Goal: Complete application form

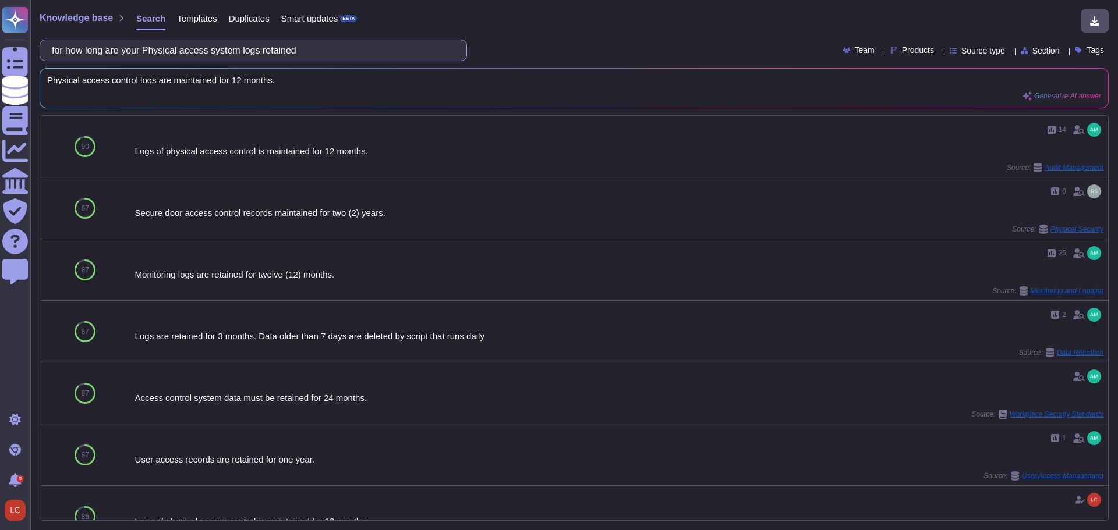
click at [323, 46] on input "for how long are your Physical access system logs retained" at bounding box center [250, 50] width 409 height 20
paste input "Does your organization scan systems to identify deviations from the security po…"
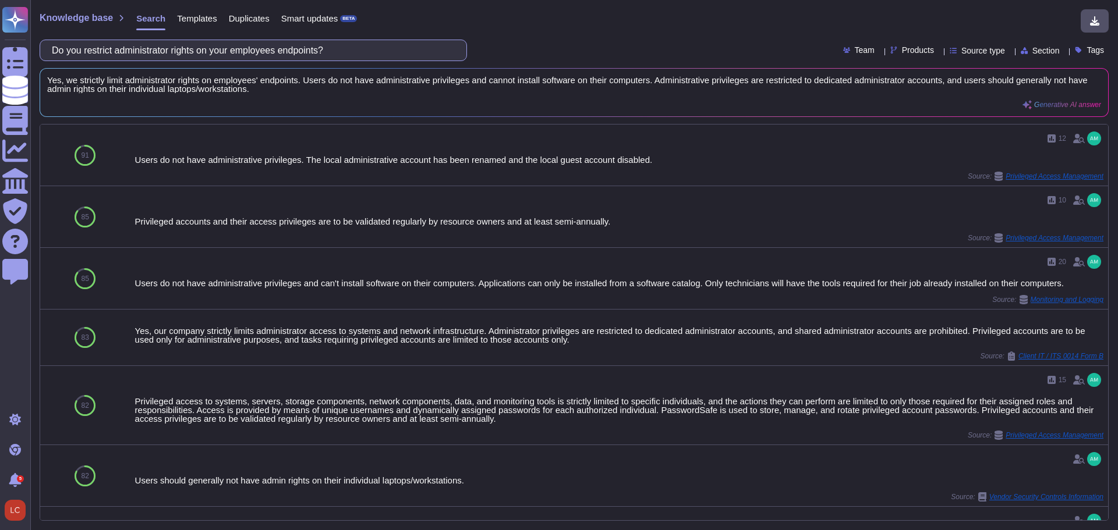
click at [284, 52] on input "Do you restrict administrator rights on your employees endpoints?" at bounding box center [250, 50] width 409 height 20
type input "Do you restrict administrator rights on your employees endpoints?"
drag, startPoint x: 203, startPoint y: 50, endPoint x: -15, endPoint y: 37, distance: 218.2
click at [0, 37] on html "Questionnaires Knowledge Base Documents Analytics CAIQ / SIG Trust Center Help …" at bounding box center [559, 265] width 1118 height 530
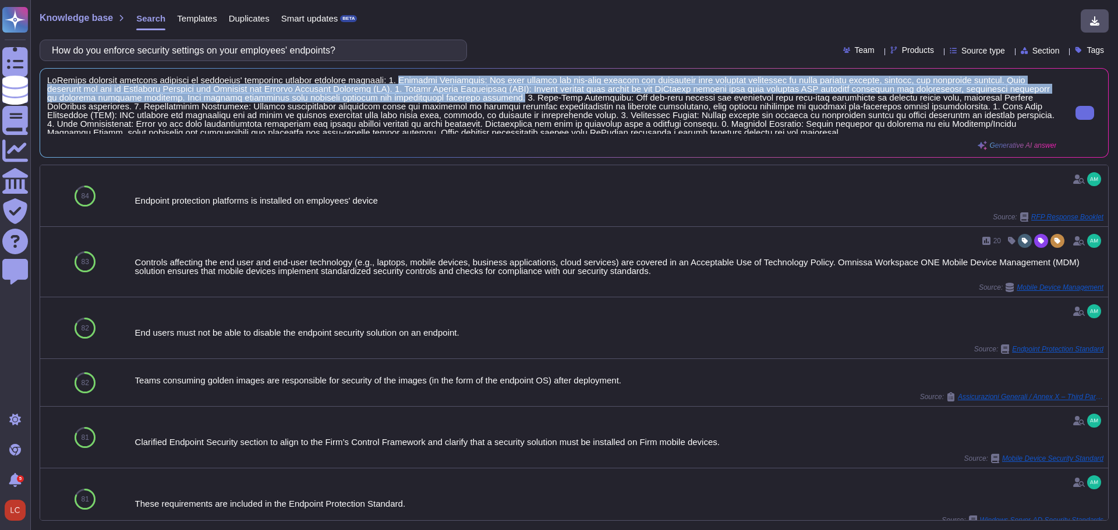
drag, startPoint x: 402, startPoint y: 77, endPoint x: 516, endPoint y: 97, distance: 115.8
click at [516, 97] on span at bounding box center [551, 105] width 1009 height 58
copy span "Endpoint Protection: All firm laptops and end-user devices are configured with …"
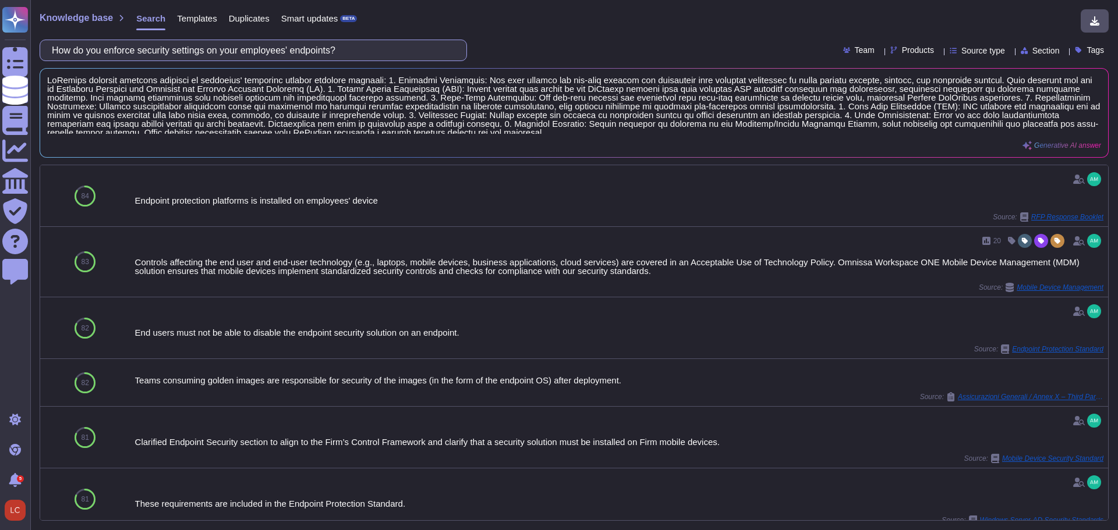
click at [375, 52] on input "How do you enforce security settings on your employees' endpoints?" at bounding box center [250, 50] width 409 height 20
paste input "Please provide the last date of revision"
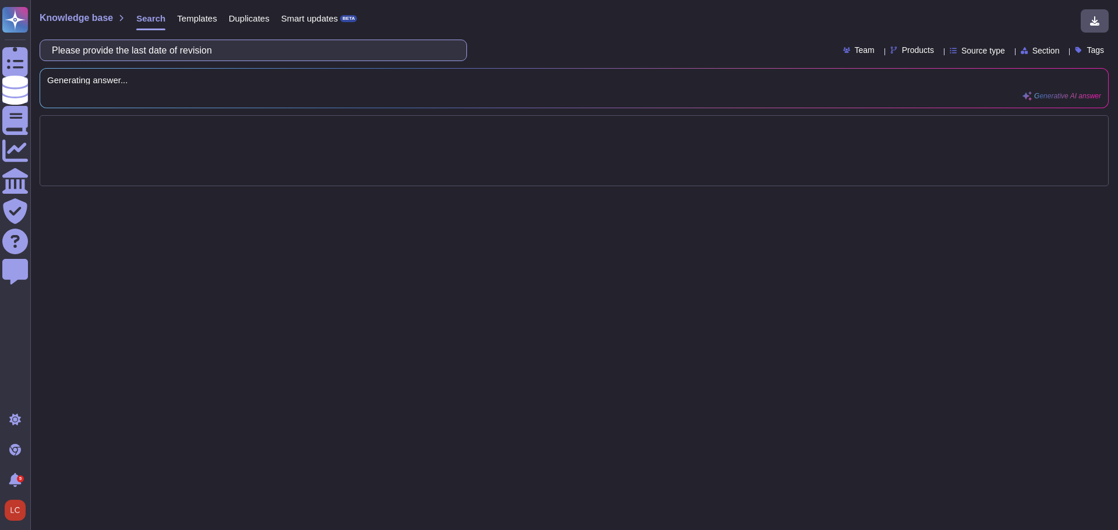
paste input "business continuity planning and disaster recovery (BCP/DR) policy,"
click at [174, 52] on input "Please provide the last date of revision business continuity planning and disas…" at bounding box center [250, 50] width 409 height 20
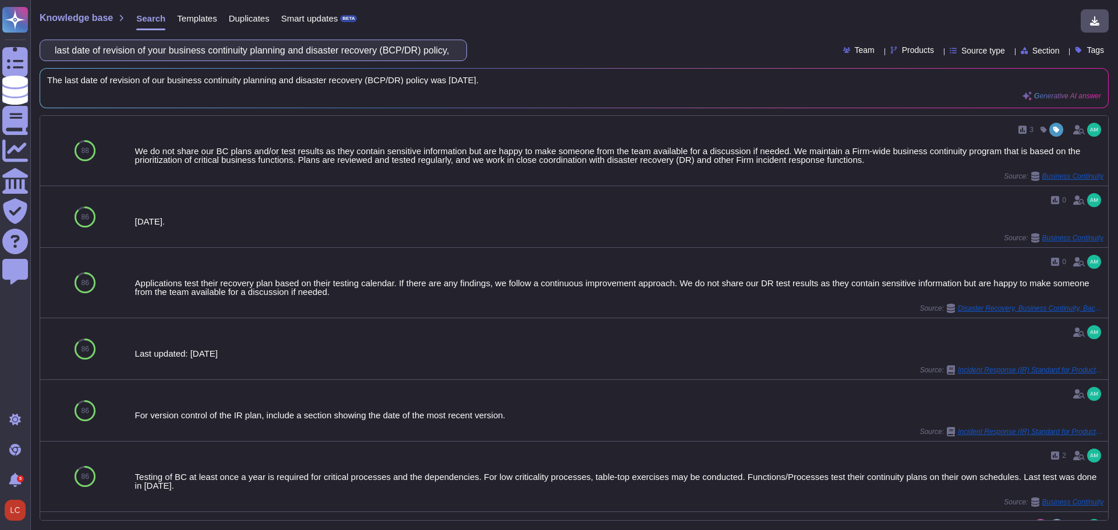
click at [289, 49] on input "Please provide the last date of revision of your business continuity planning a…" at bounding box center [250, 50] width 409 height 20
type input "Please provide the last date of revision of your business continuity planning a…"
